Goal: Participate in discussion: Engage in conversation with other users on a specific topic

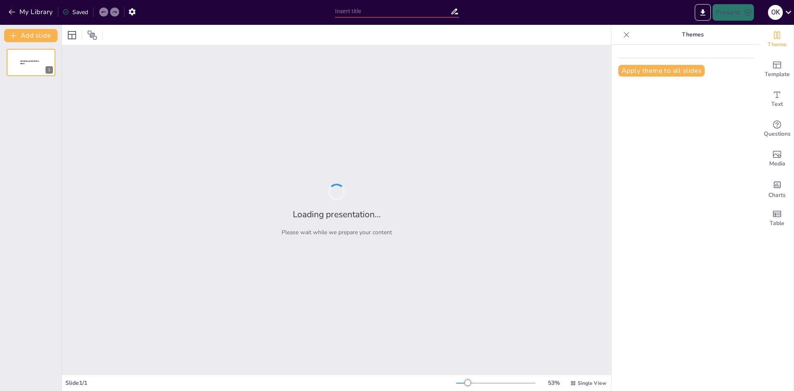
type input "Сравнение двигателя ЯМЗ 7511 с аналогами"
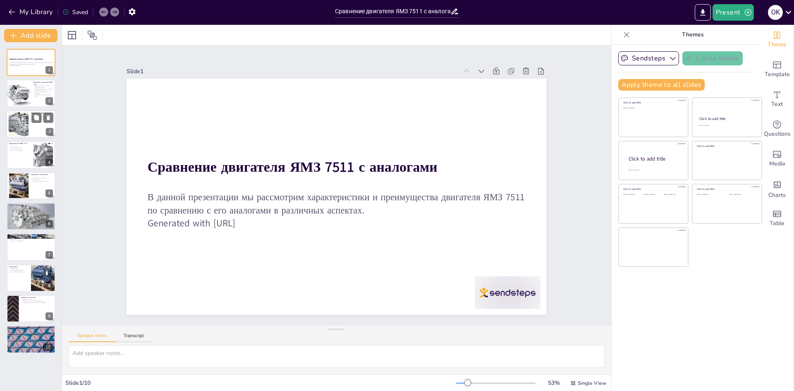
click at [24, 126] on div at bounding box center [19, 123] width 34 height 25
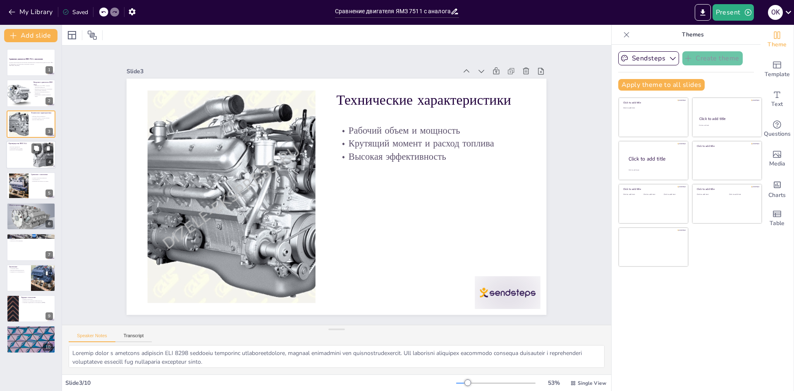
click at [22, 156] on div at bounding box center [31, 155] width 50 height 28
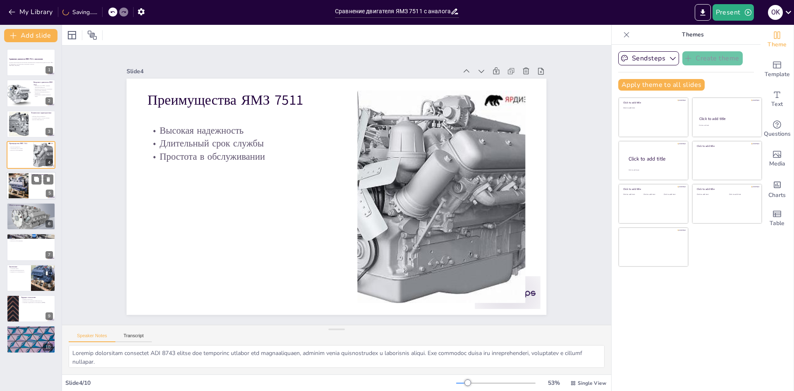
click at [22, 186] on div at bounding box center [18, 185] width 26 height 25
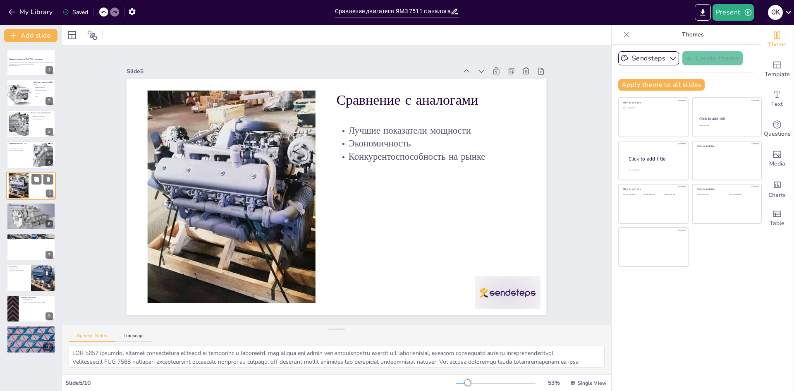
click at [20, 192] on div at bounding box center [18, 185] width 26 height 25
click at [24, 210] on p "Специализированная техника" at bounding box center [31, 210] width 45 height 2
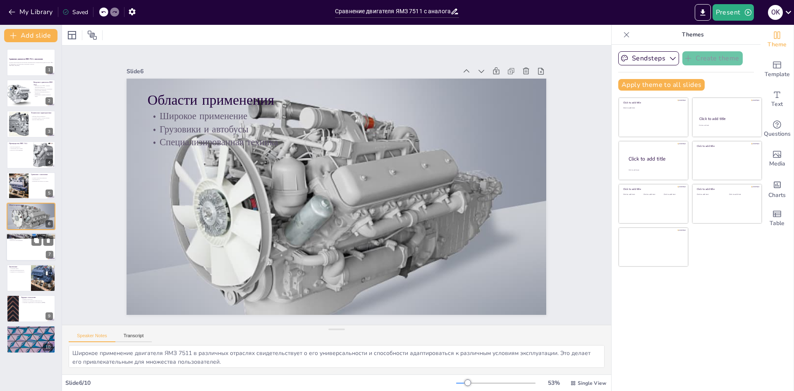
click at [17, 237] on p "Высокая производительность" at bounding box center [31, 238] width 45 height 2
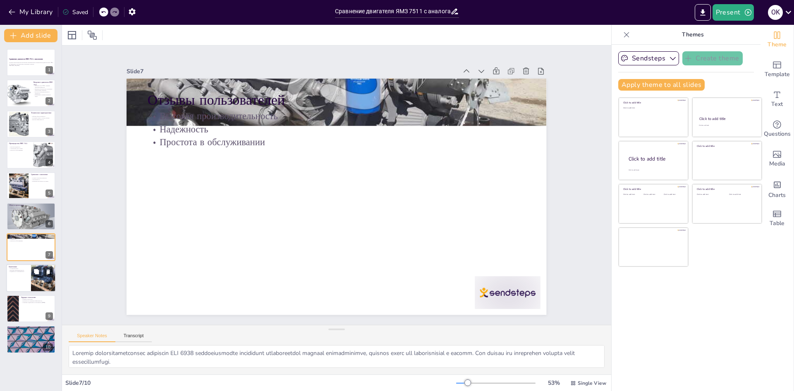
click at [13, 275] on div at bounding box center [31, 278] width 50 height 28
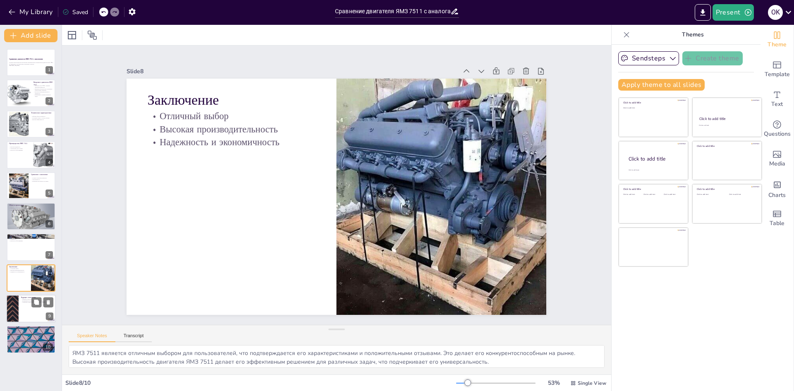
click at [18, 297] on div at bounding box center [13, 309] width 50 height 28
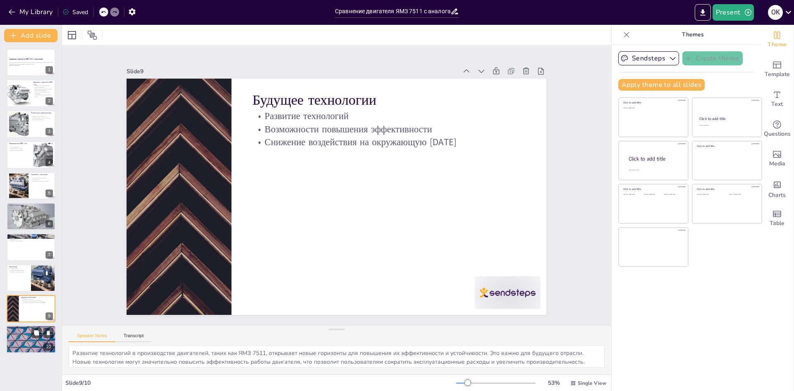
click at [24, 328] on p "Вопросы и обсуждение" at bounding box center [31, 328] width 45 height 2
type textarea "Открытость к вопросам и обсуждениям позволяет лучше понять потребности пользова…"
